Goal: Task Accomplishment & Management: Manage account settings

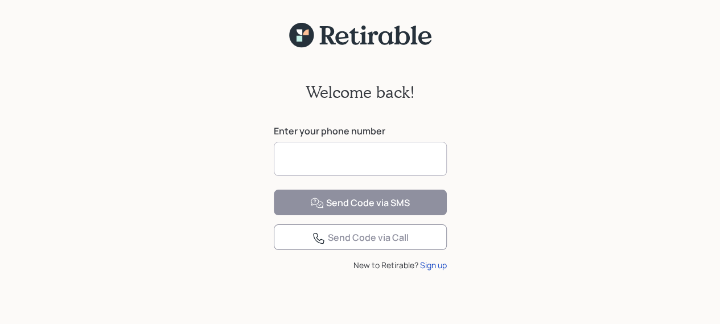
click at [335, 156] on input at bounding box center [360, 159] width 173 height 34
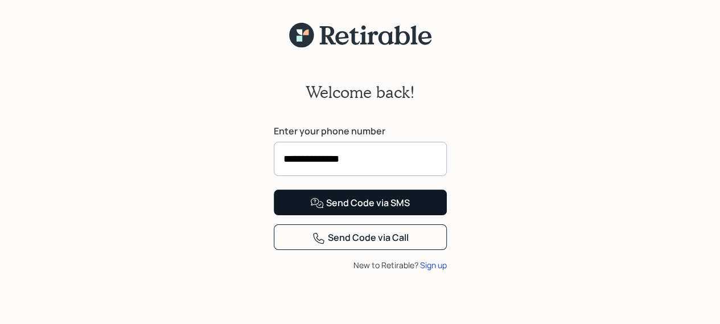
type input "**********"
click at [367, 210] on div "Send Code via SMS" at bounding box center [360, 203] width 100 height 14
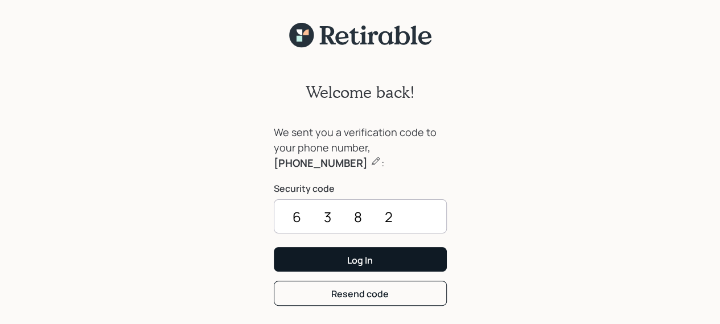
type input "6382"
click at [352, 267] on button "Log In" at bounding box center [360, 259] width 173 height 24
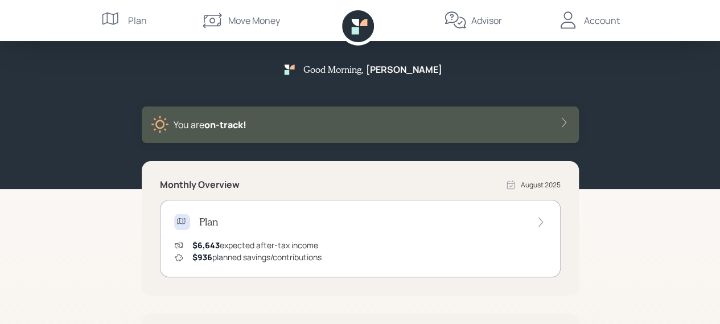
click at [600, 226] on div "Good Morning , [PERSON_NAME] You are on‑track! Monthly Overview [DATE] Plan $6,…" at bounding box center [360, 286] width 720 height 572
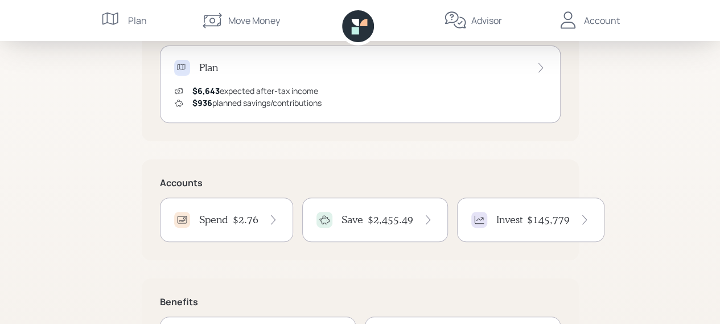
scroll to position [248, 0]
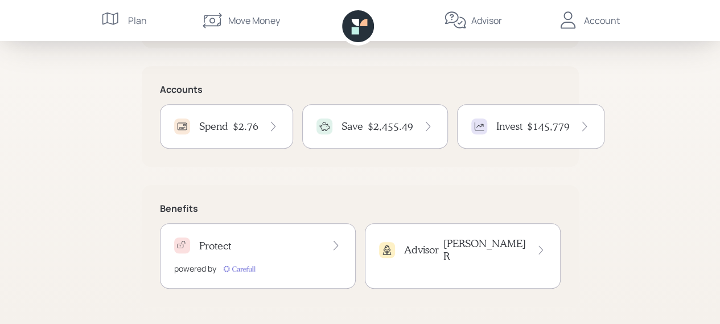
click at [546, 129] on h4 "$145,779" at bounding box center [548, 126] width 43 height 13
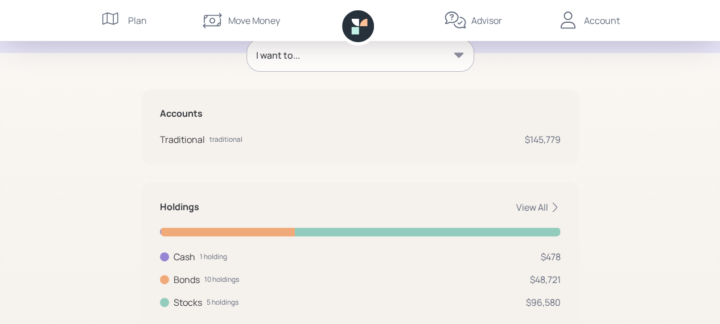
scroll to position [204, 0]
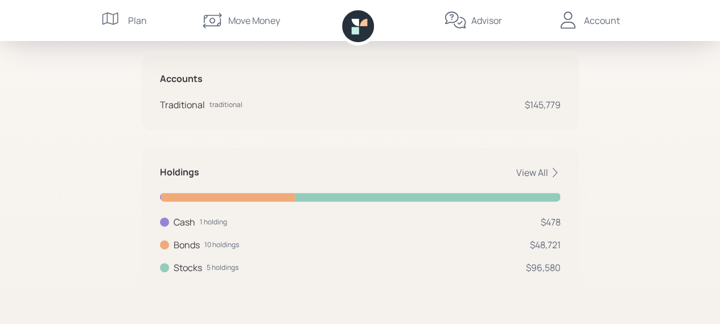
click at [546, 104] on div "$145,779" at bounding box center [543, 105] width 36 height 14
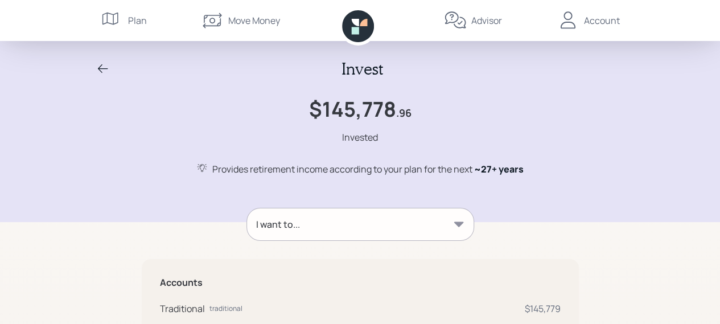
click at [371, 104] on h1 "$145,778" at bounding box center [352, 109] width 87 height 24
click at [131, 17] on div "Plan" at bounding box center [137, 21] width 19 height 14
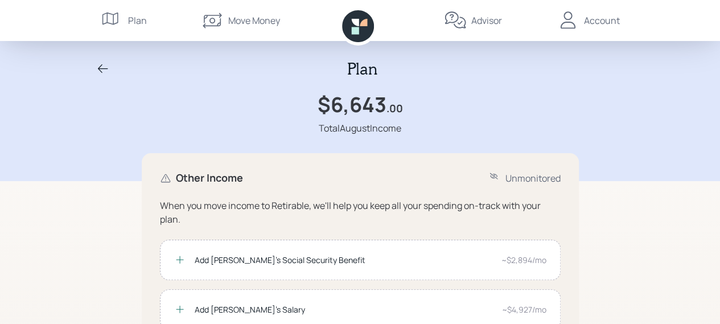
click at [634, 226] on div "Plan $6,643 .00 Total August Income Other Income Unmonitored When you move inco…" at bounding box center [360, 319] width 720 height 638
click at [103, 69] on icon at bounding box center [103, 69] width 14 height 14
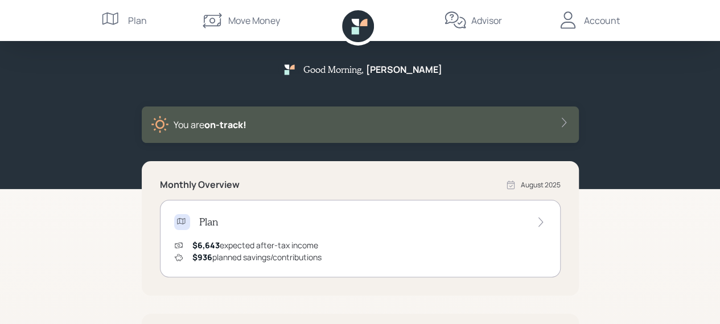
click at [90, 170] on div "Good Morning , [PERSON_NAME] You are on‑track!" at bounding box center [360, 94] width 546 height 153
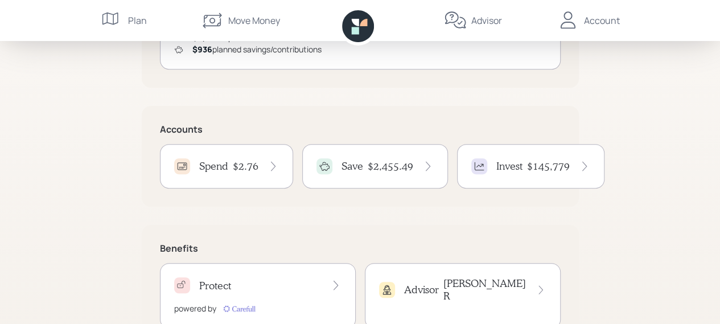
scroll to position [248, 0]
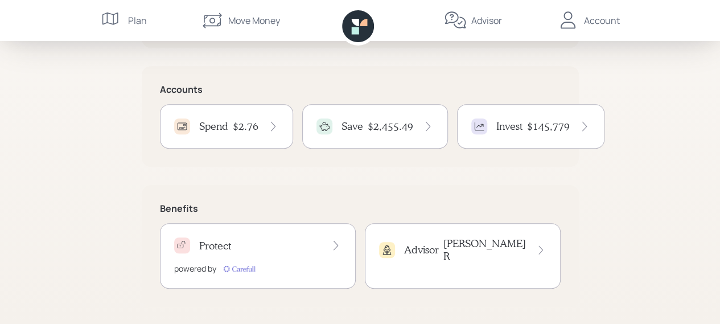
click at [504, 126] on h4 "Invest" at bounding box center [509, 126] width 26 height 13
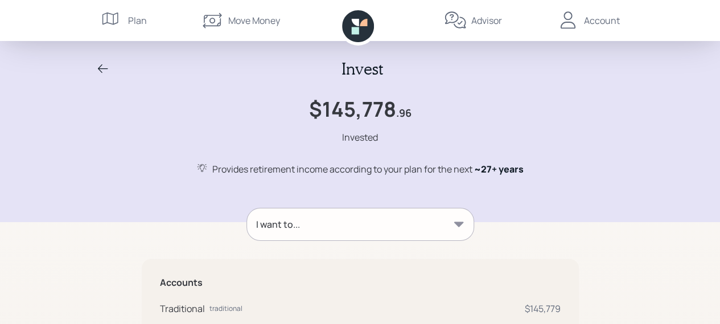
click at [455, 226] on icon at bounding box center [458, 224] width 11 height 11
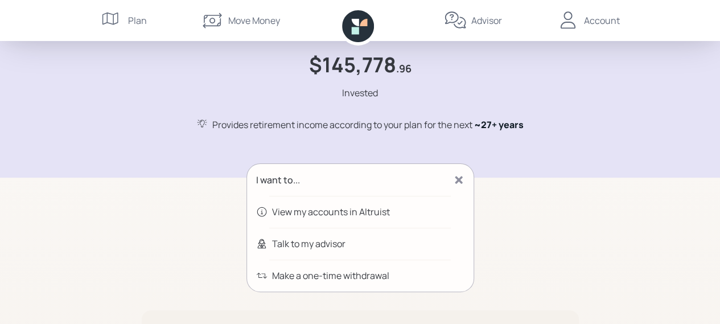
scroll to position [46, 0]
click at [357, 212] on div "View my accounts in Altruist" at bounding box center [331, 211] width 118 height 14
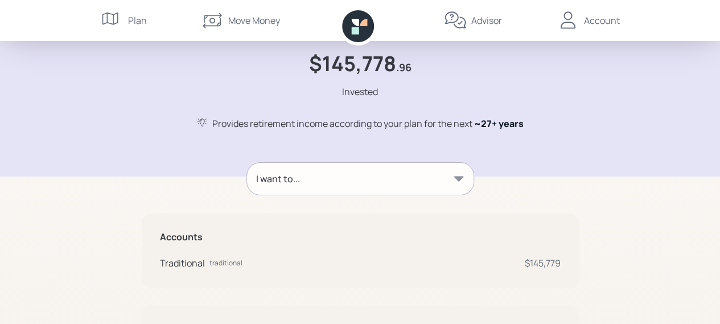
click at [591, 15] on div "Account" at bounding box center [602, 21] width 36 height 14
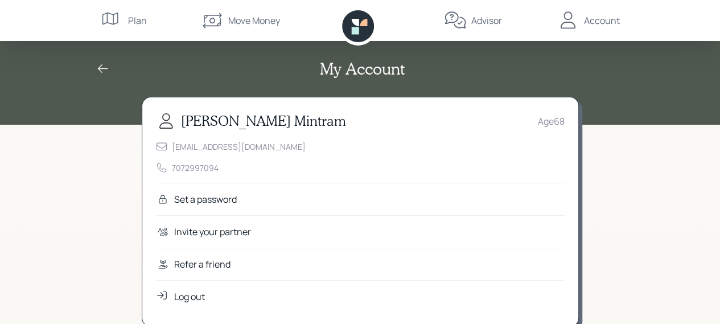
click at [214, 264] on div "Refer a friend" at bounding box center [202, 264] width 56 height 14
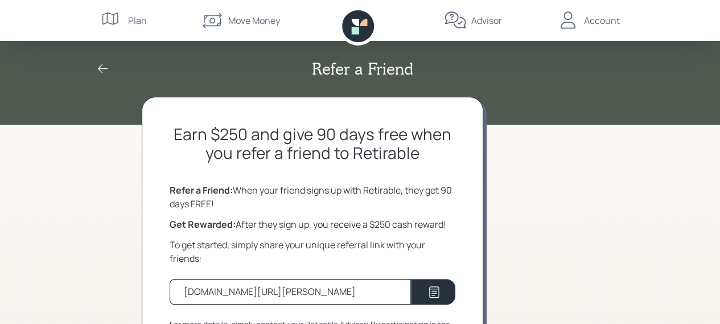
click at [527, 221] on div "Earn $250 and give 90 days free when you refer a friend to Retirable Refer a Fr…" at bounding box center [360, 242] width 437 height 291
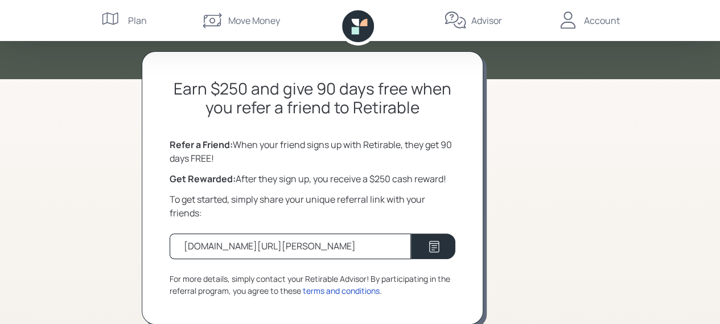
scroll to position [64, 0]
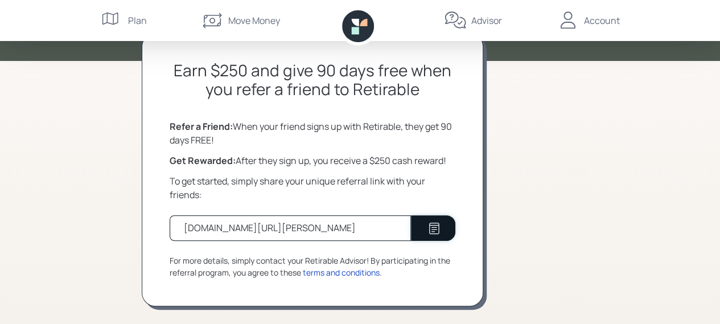
click at [437, 228] on icon at bounding box center [434, 228] width 14 height 14
click at [524, 250] on div "Earn $250 and give 90 days free when you refer a friend to Retirable Refer a Fr…" at bounding box center [360, 178] width 437 height 291
click at [430, 225] on icon at bounding box center [434, 227] width 10 height 11
click at [609, 19] on div "Account" at bounding box center [602, 21] width 36 height 14
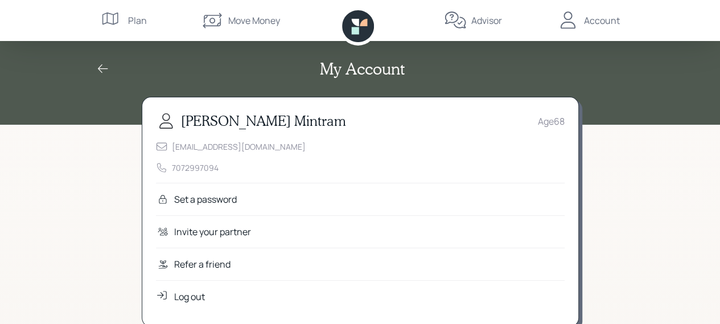
click at [467, 19] on div "Advisor" at bounding box center [473, 20] width 58 height 41
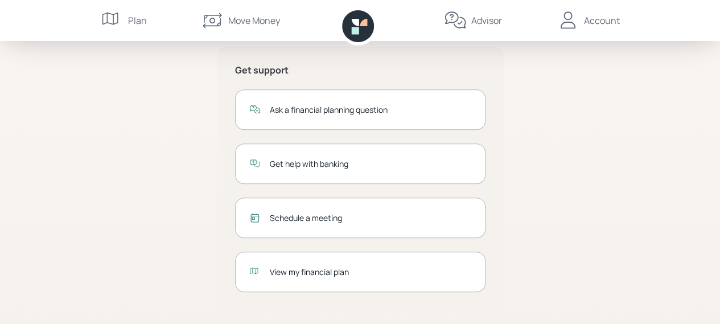
scroll to position [230, 0]
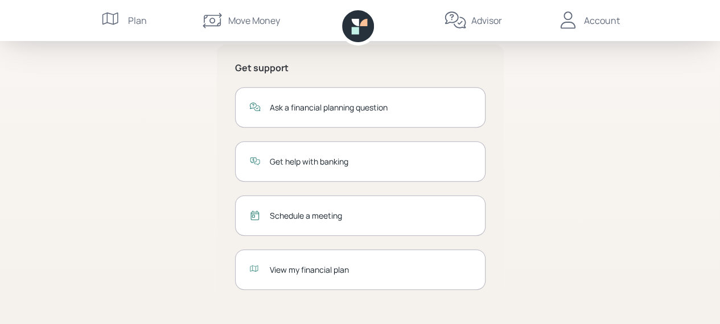
click at [595, 20] on div "Account" at bounding box center [602, 21] width 36 height 14
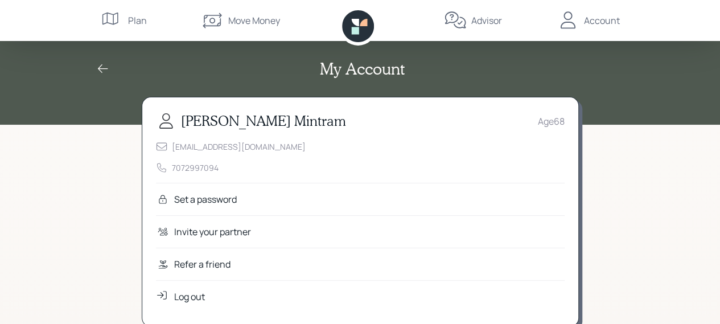
click at [205, 293] on div "Log out" at bounding box center [189, 297] width 31 height 14
